Goal: Task Accomplishment & Management: Complete application form

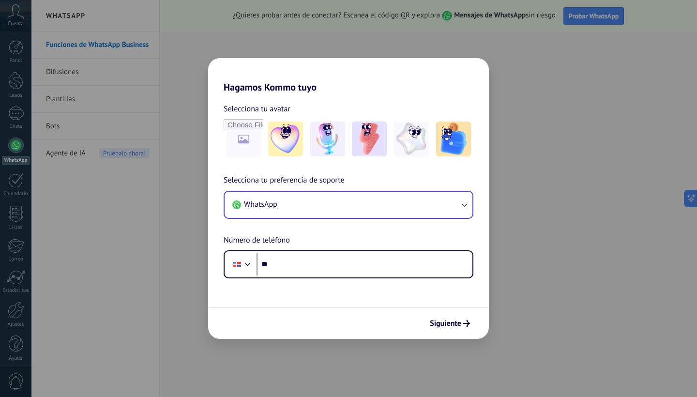
click at [322, 205] on button "WhatsApp" at bounding box center [349, 205] width 248 height 26
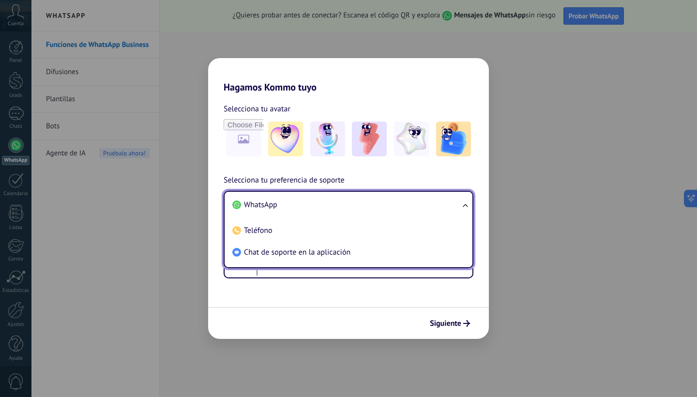
click at [259, 204] on span "WhatsApp" at bounding box center [260, 205] width 33 height 10
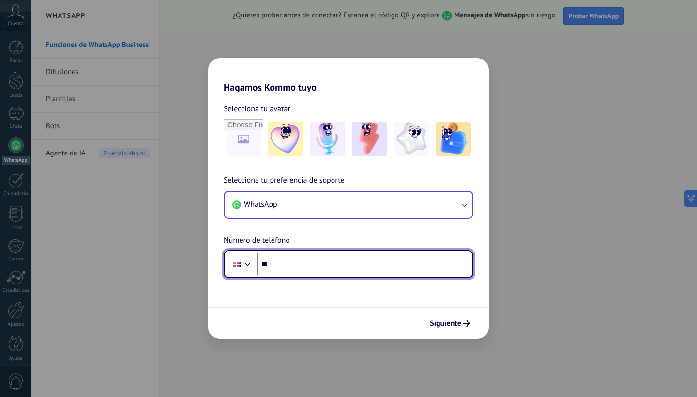
click at [289, 262] on input "**" at bounding box center [365, 264] width 216 height 22
type input "**********"
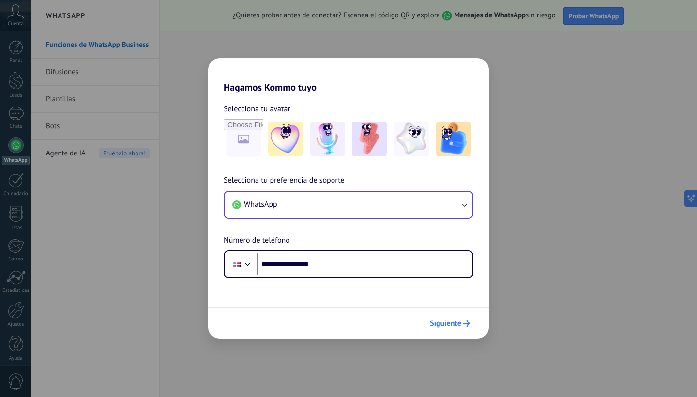
click at [447, 324] on span "Siguiente" at bounding box center [445, 323] width 31 height 7
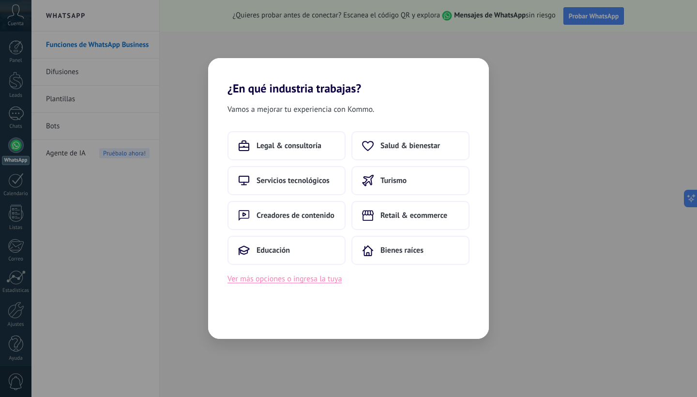
click at [295, 283] on button "Ver más opciones o ingresa la tuya" at bounding box center [285, 279] width 114 height 13
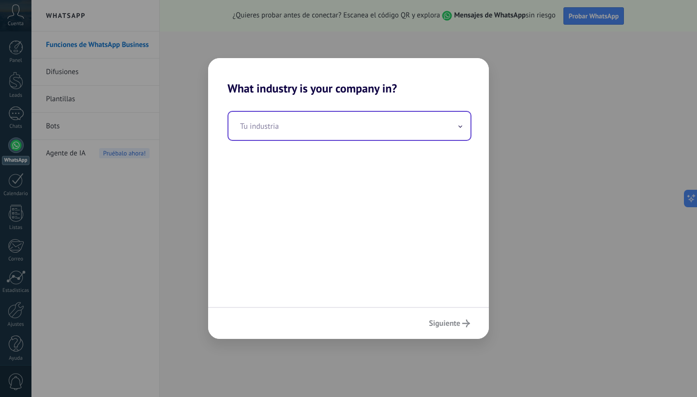
click at [288, 124] on input "text" at bounding box center [350, 126] width 242 height 28
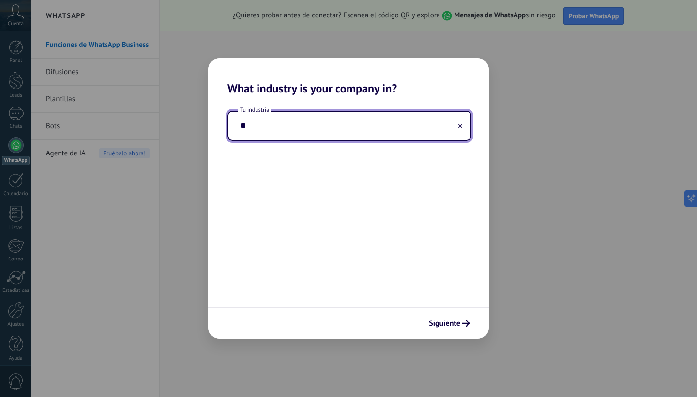
type input "*"
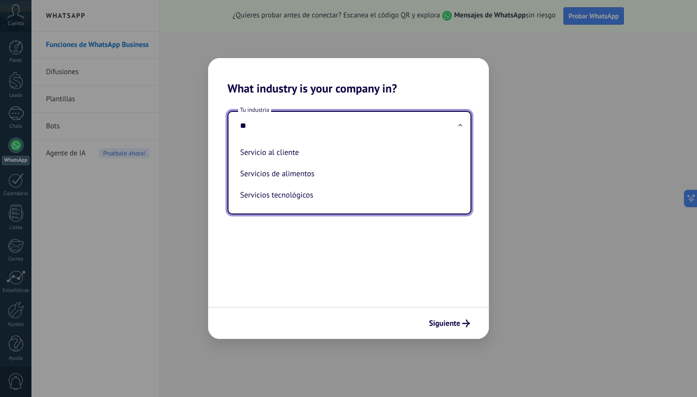
type input "*"
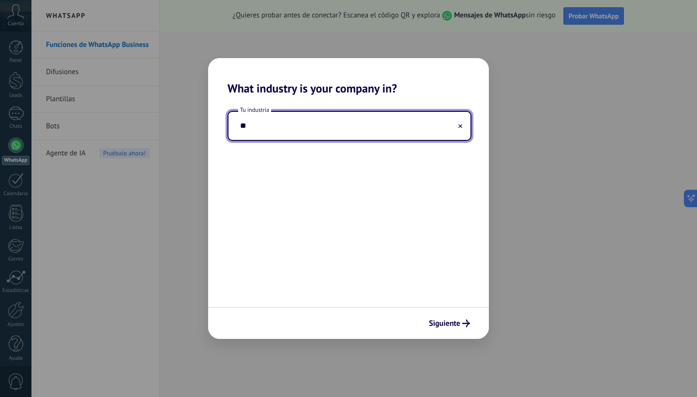
type input "*"
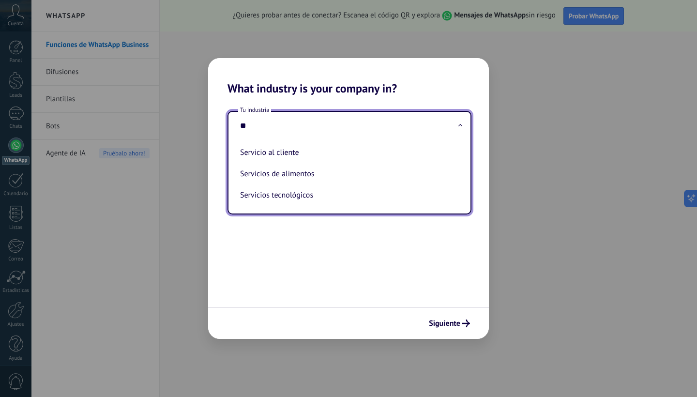
type input "*"
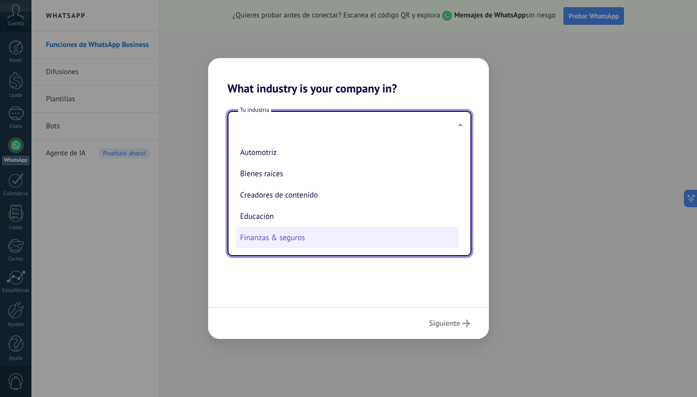
click at [317, 236] on li "Finanzas & seguros" at bounding box center [347, 237] width 223 height 21
type input "**********"
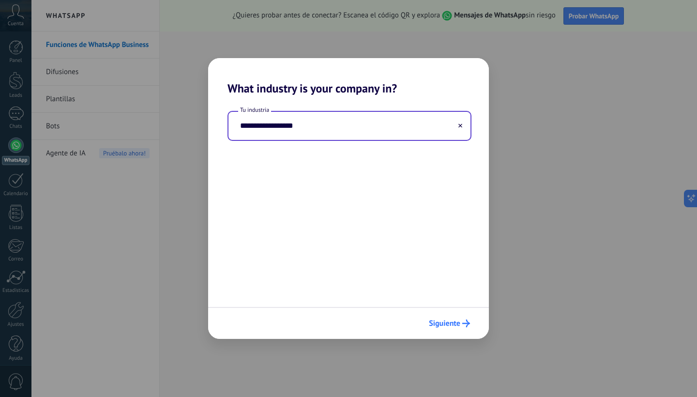
click at [446, 321] on span "Siguiente" at bounding box center [444, 323] width 31 height 7
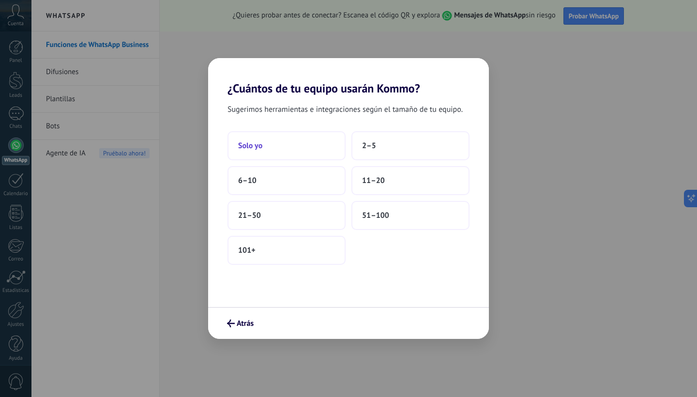
click at [312, 141] on button "Solo yo" at bounding box center [287, 145] width 118 height 29
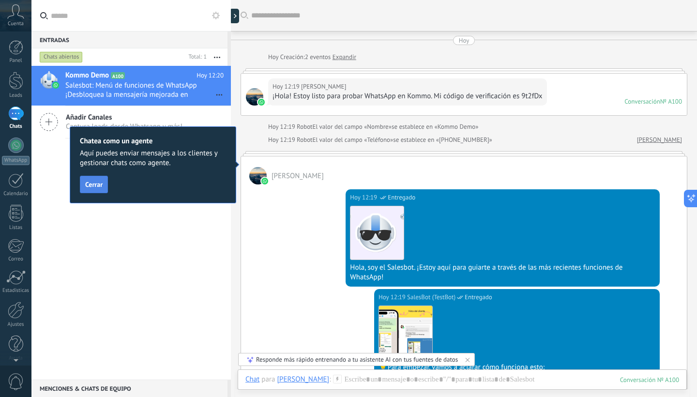
click at [97, 189] on button "Cerrar" at bounding box center [94, 184] width 28 height 17
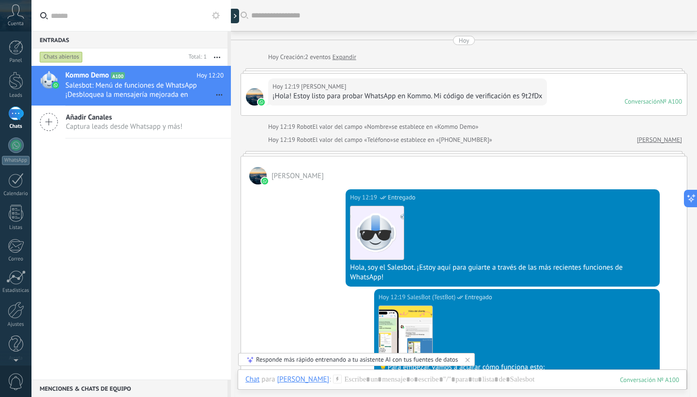
click at [95, 129] on span "Captura leads desde Whatsapp y más!" at bounding box center [124, 126] width 117 height 9
